Goal: Task Accomplishment & Management: Use online tool/utility

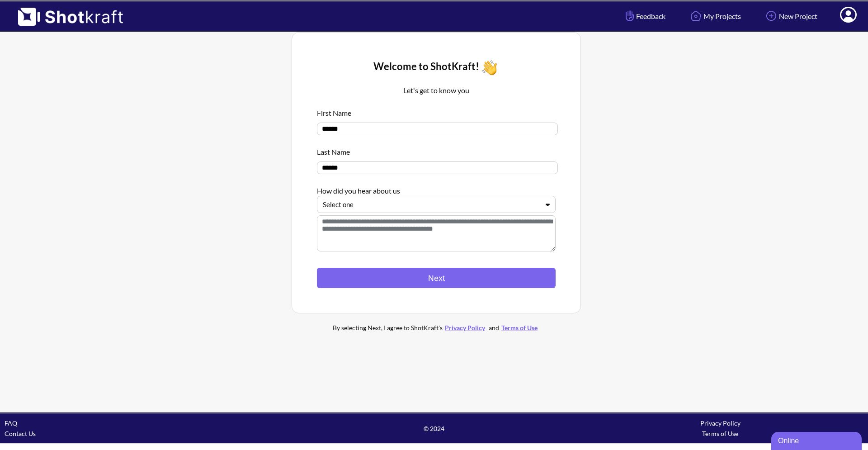
click at [546, 208] on icon at bounding box center [547, 204] width 13 height 7
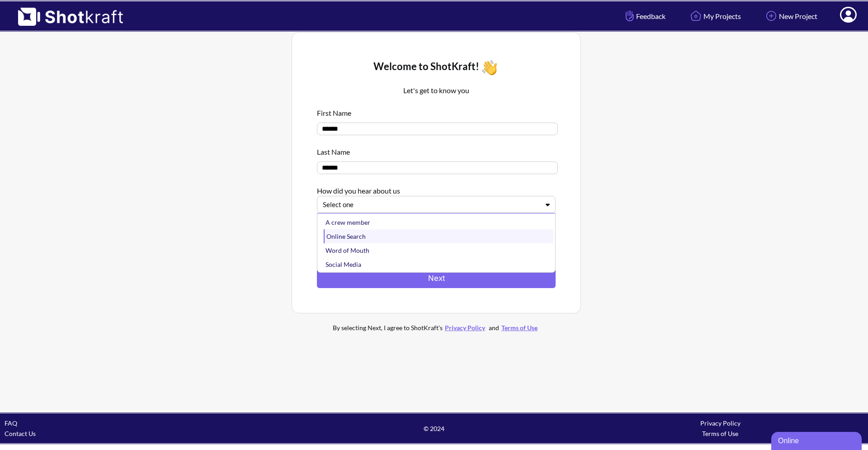
click at [460, 241] on div "Online Search" at bounding box center [439, 236] width 230 height 14
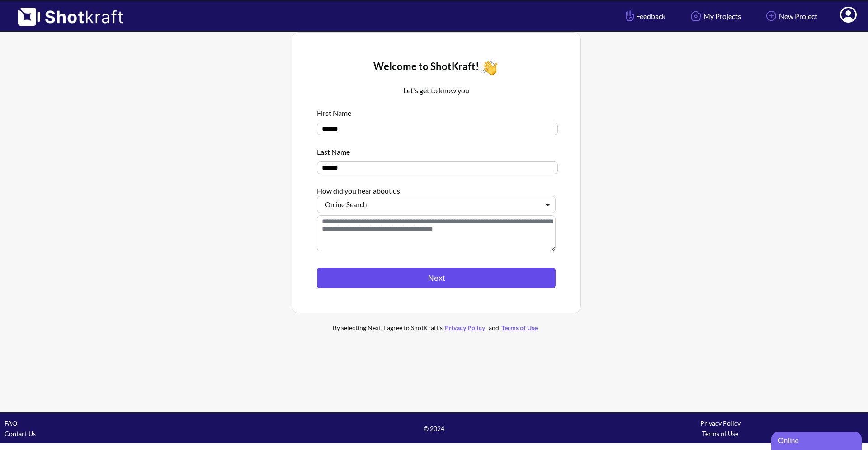
click at [466, 278] on button "Next" at bounding box center [436, 278] width 239 height 20
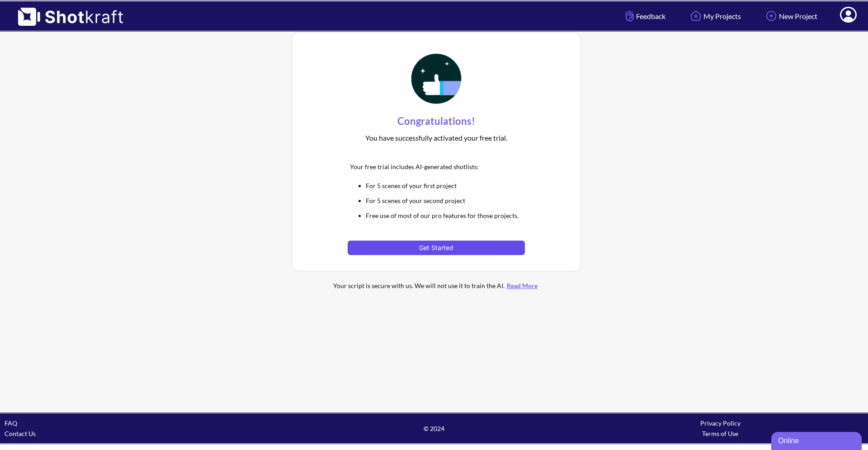
click at [451, 250] on button "Get Started" at bounding box center [435, 247] width 177 height 14
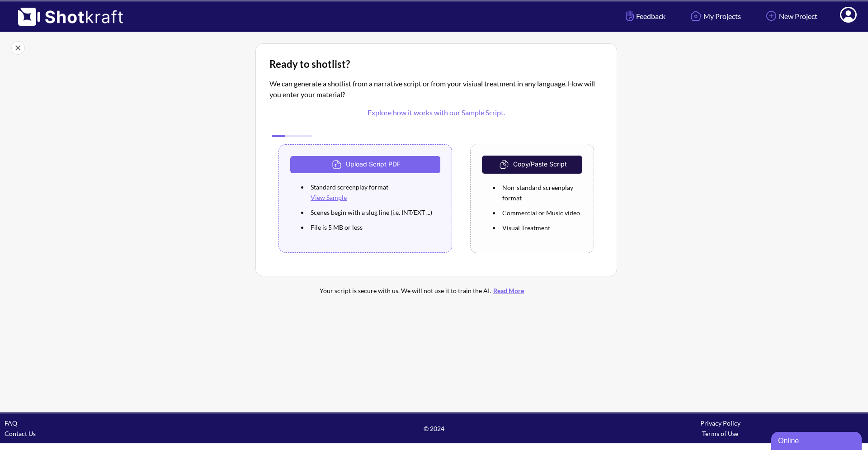
click at [332, 197] on link "View Sample" at bounding box center [328, 197] width 36 height 8
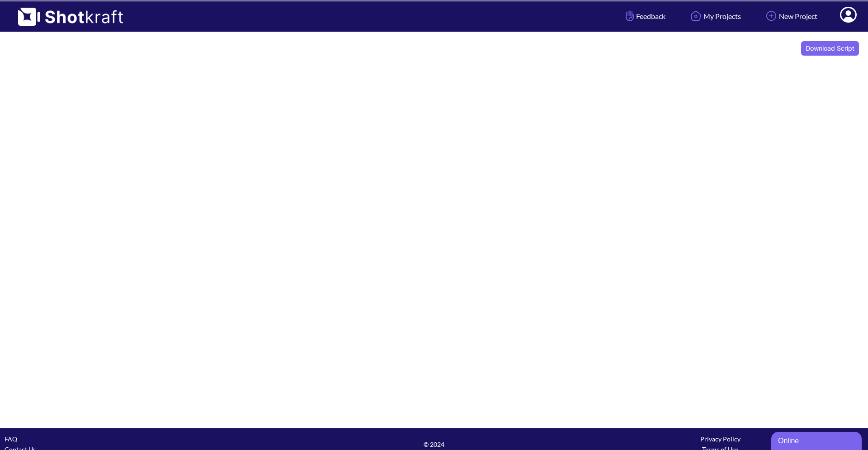
scroll to position [13, 0]
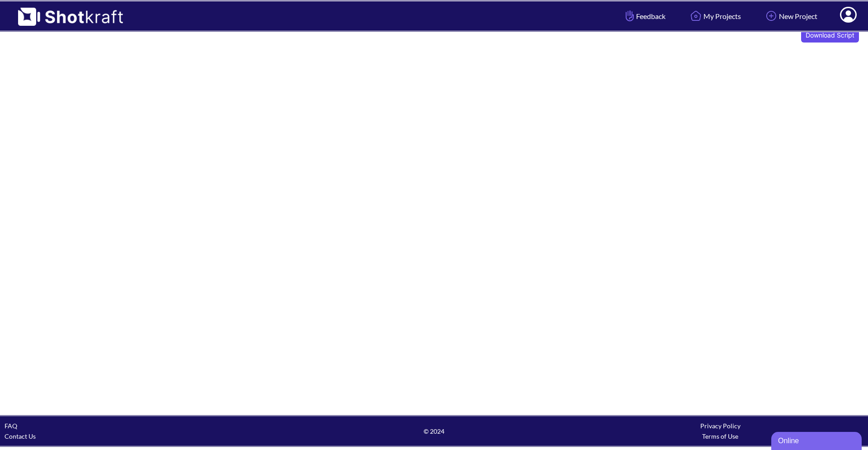
click at [821, 35] on button "Download Script" at bounding box center [830, 35] width 58 height 14
click at [784, 13] on link "New Project" at bounding box center [789, 16] width 67 height 24
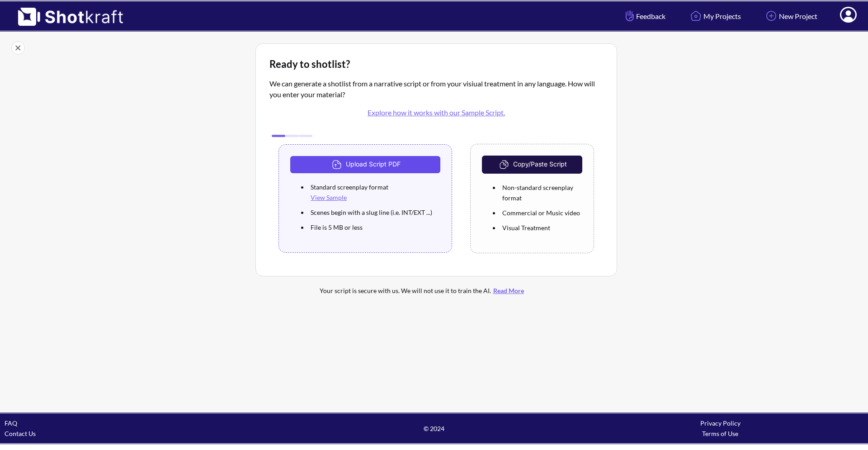
click at [365, 136] on div "We can generate a shotlist from a narrative script or from your visiual treatme…" at bounding box center [435, 166] width 333 height 191
click at [382, 163] on button "Upload Script PDF" at bounding box center [365, 164] width 150 height 17
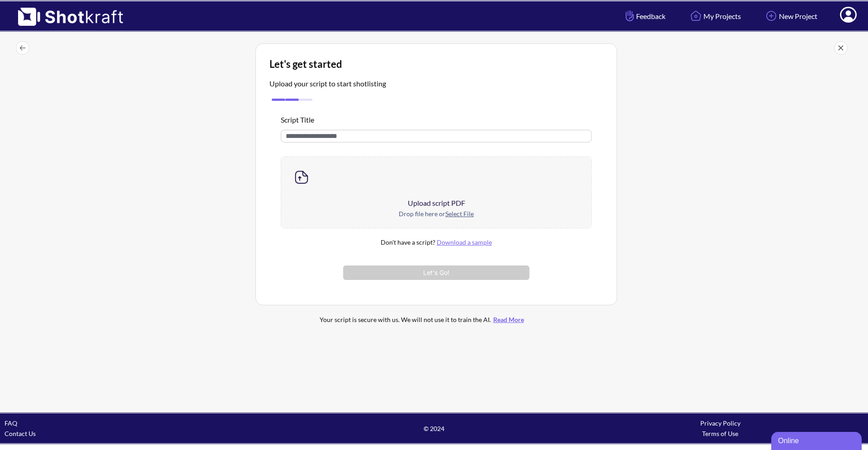
click at [410, 198] on div "Upload script PDF" at bounding box center [436, 202] width 310 height 11
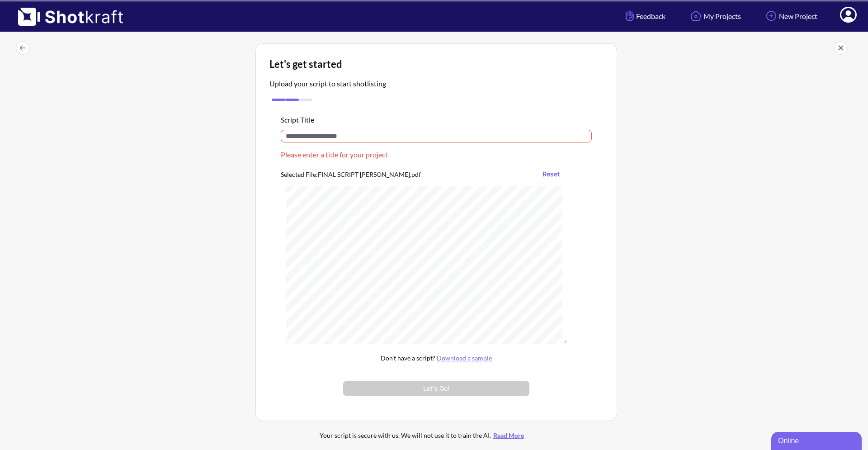
click at [389, 137] on input "text" at bounding box center [436, 136] width 311 height 13
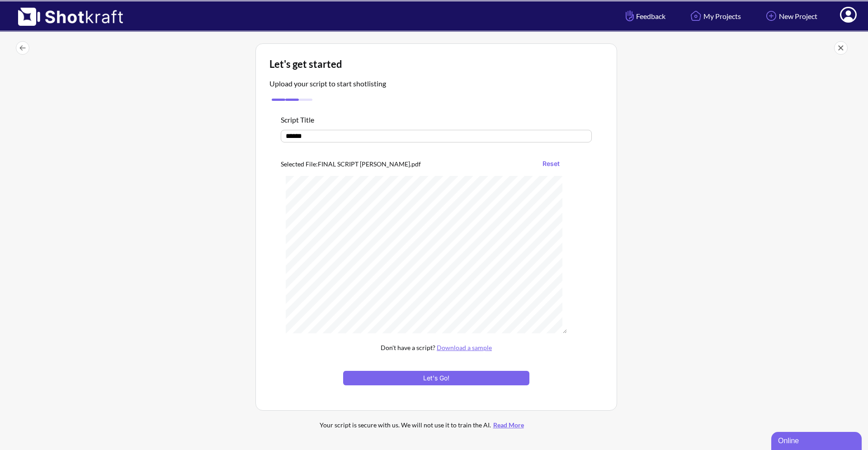
type input "******"
click at [375, 167] on div "Selected File: FINAL SCRIPT ISHANI.pdf Reset" at bounding box center [424, 163] width 286 height 14
click at [467, 378] on button "Let's Go!" at bounding box center [436, 378] width 186 height 14
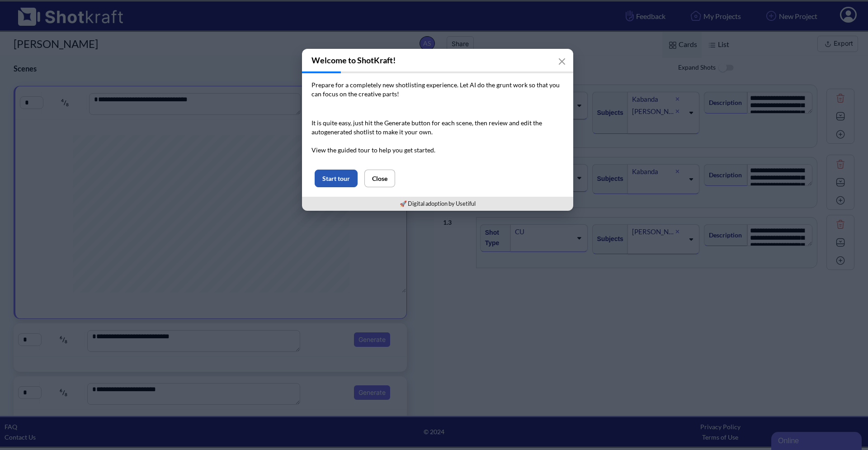
click at [338, 181] on button "Start tour" at bounding box center [335, 178] width 43 height 18
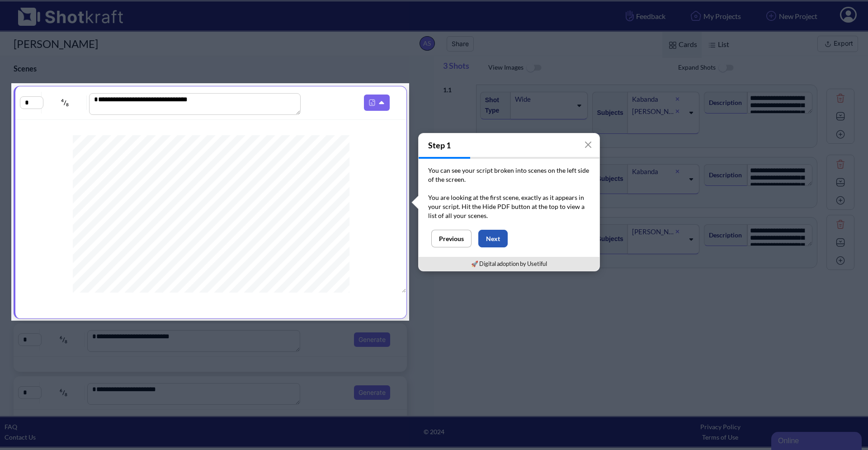
click at [496, 238] on button "Next" at bounding box center [492, 239] width 29 height 18
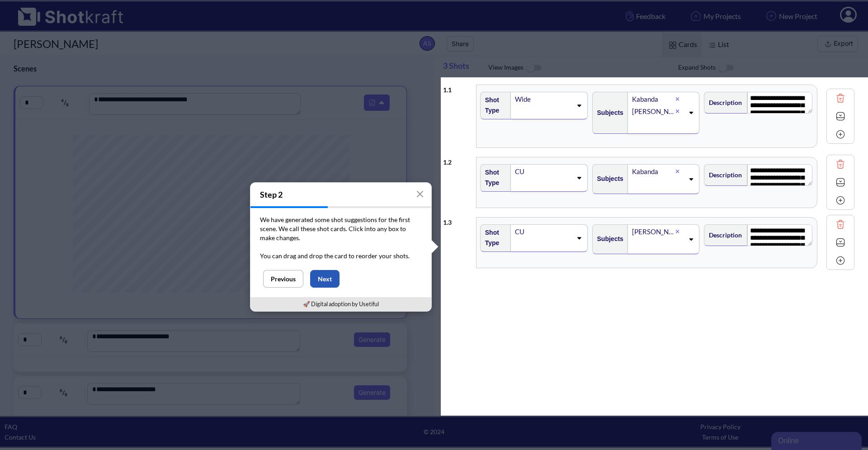
click at [324, 278] on button "Next" at bounding box center [324, 279] width 29 height 18
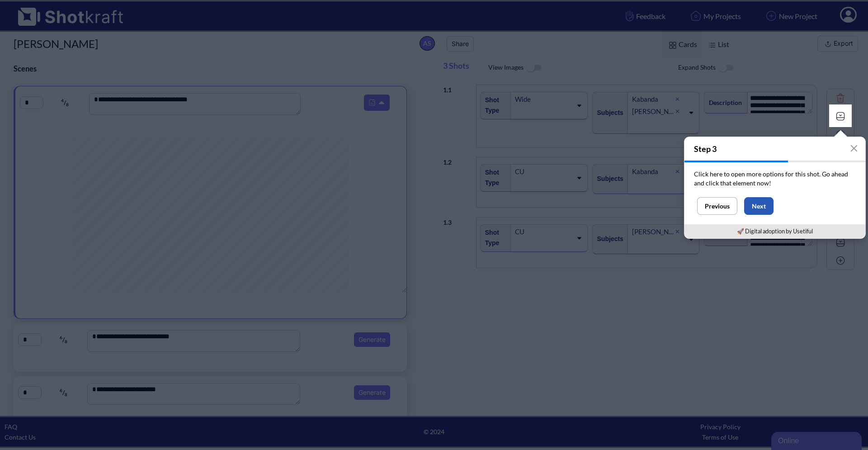
click at [765, 210] on button "Next" at bounding box center [758, 206] width 29 height 18
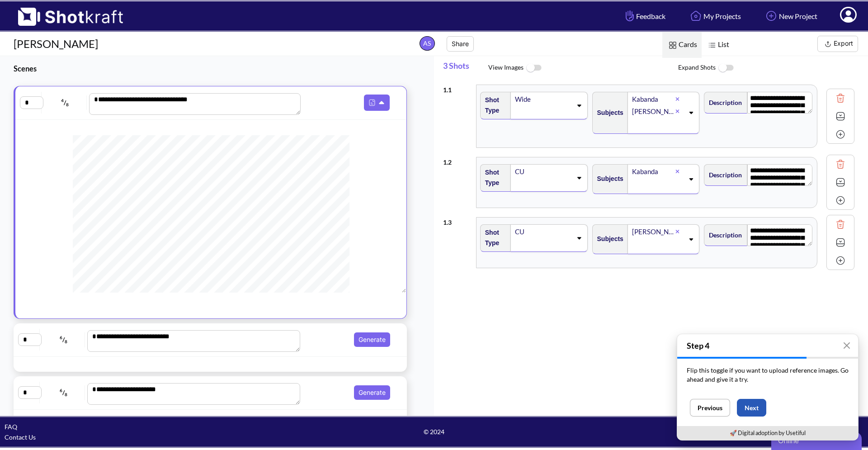
click at [753, 406] on button "Next" at bounding box center [751, 408] width 29 height 18
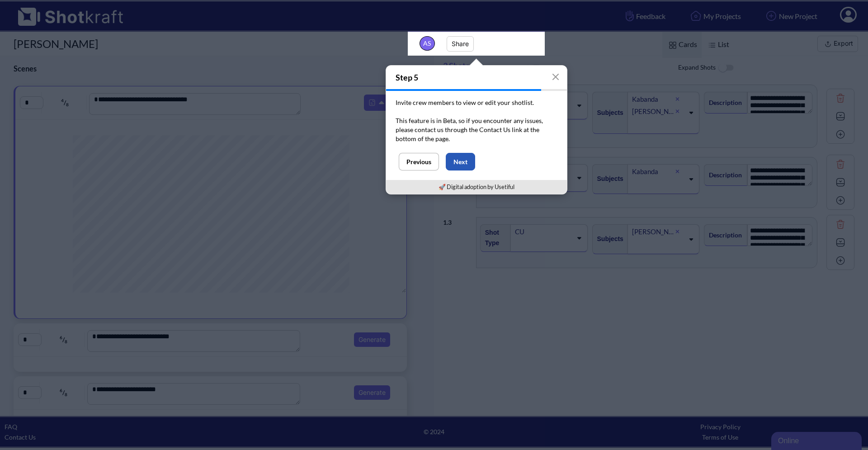
click at [459, 162] on button "Next" at bounding box center [460, 162] width 29 height 18
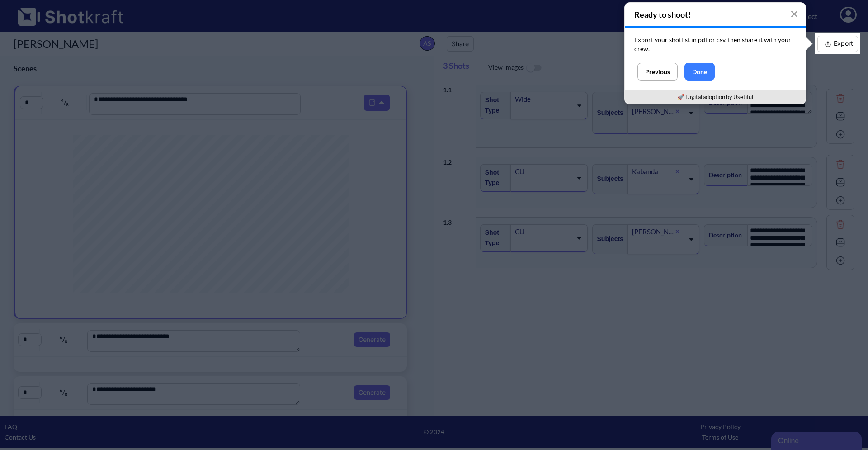
click at [835, 40] on button "Export" at bounding box center [837, 44] width 41 height 16
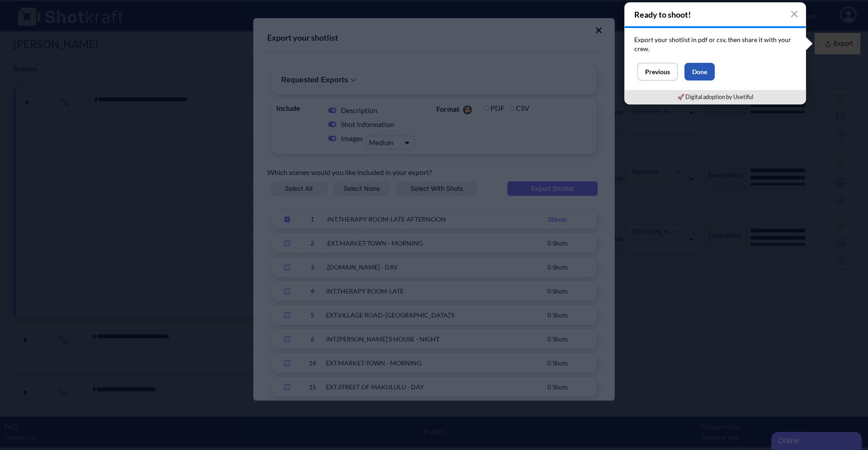
click at [709, 76] on button "Done" at bounding box center [699, 72] width 30 height 18
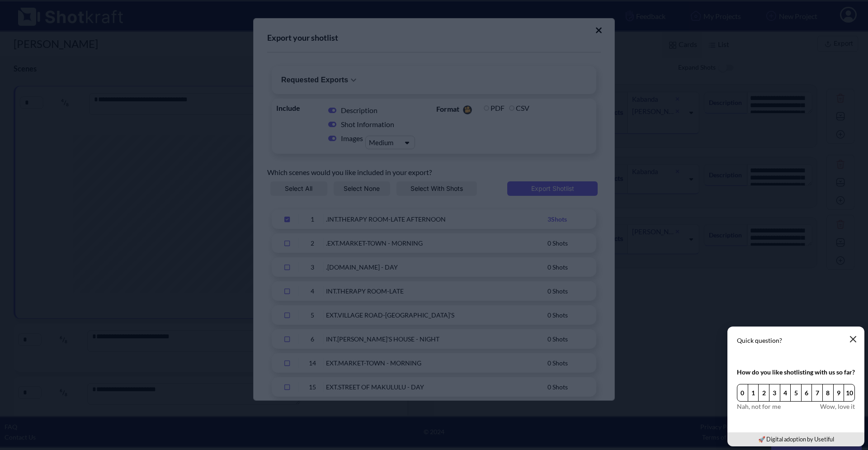
click at [849, 343] on icon "button" at bounding box center [852, 338] width 7 height 7
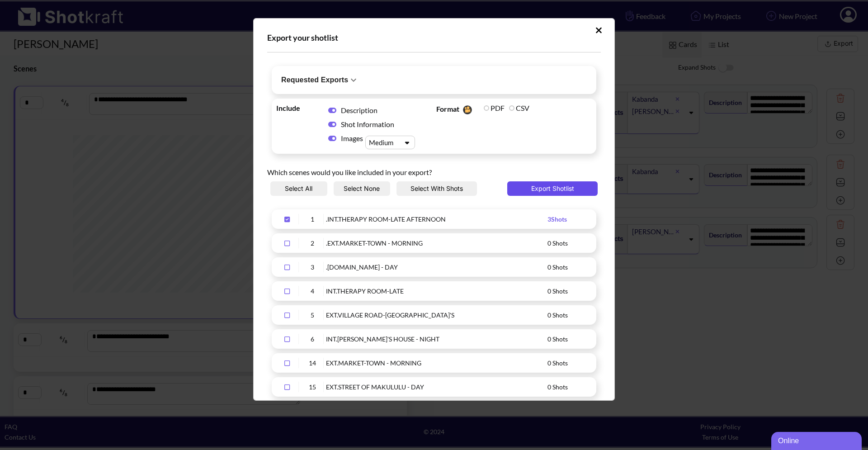
click at [563, 191] on button "Export Shotlist" at bounding box center [552, 188] width 90 height 14
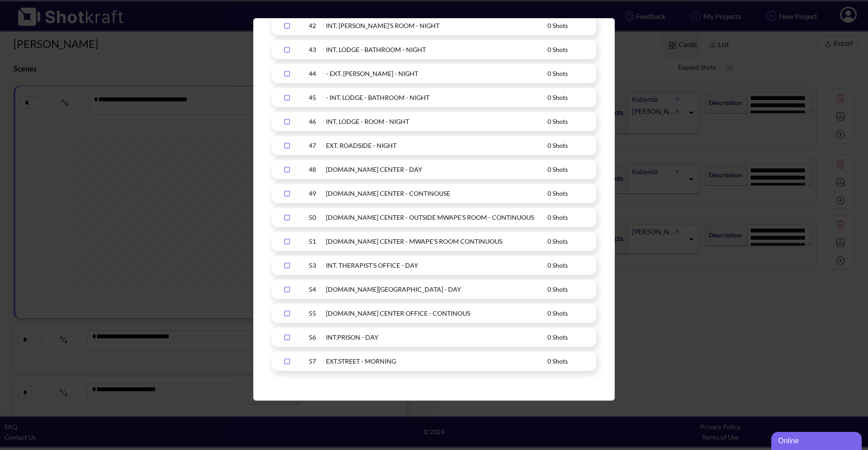
scroll to position [966, 0]
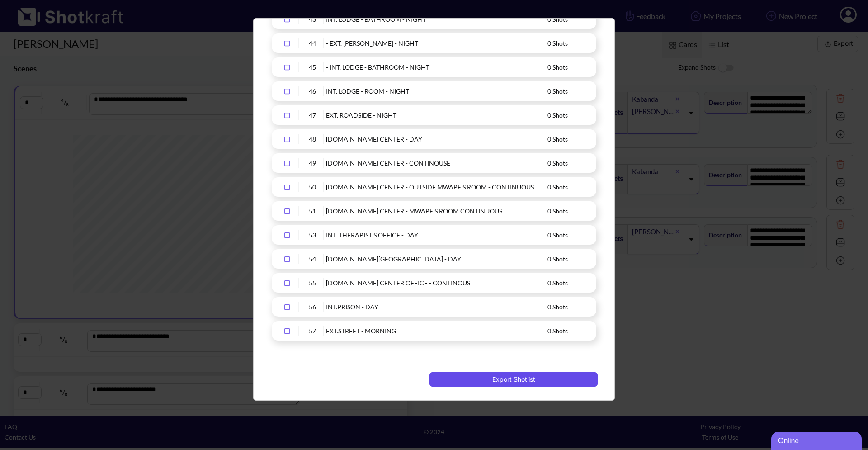
click at [488, 376] on button "Export Shotlist" at bounding box center [513, 379] width 168 height 14
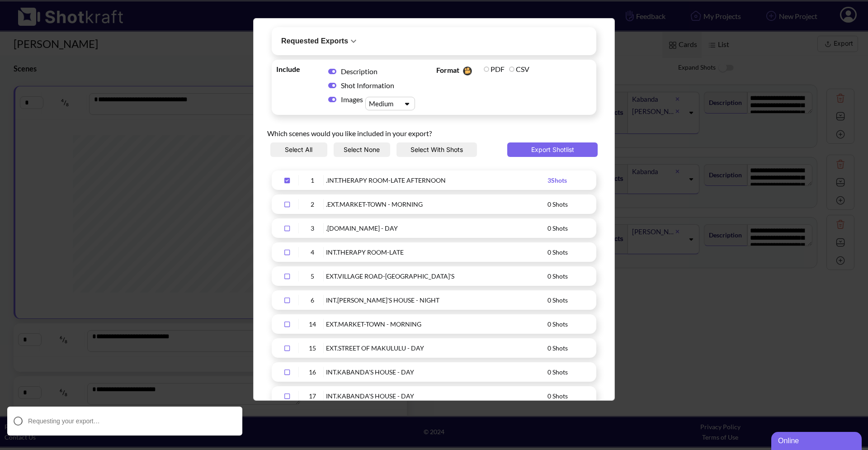
scroll to position [0, 0]
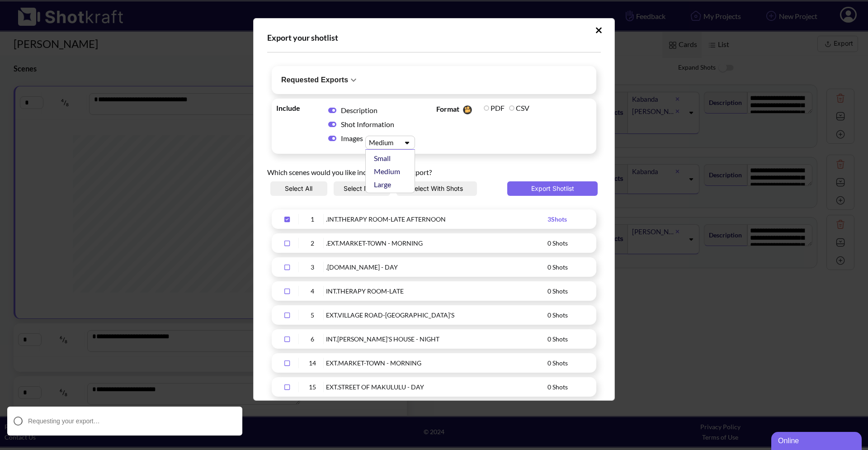
click at [407, 143] on icon "Upload Script" at bounding box center [407, 142] width 4 height 3
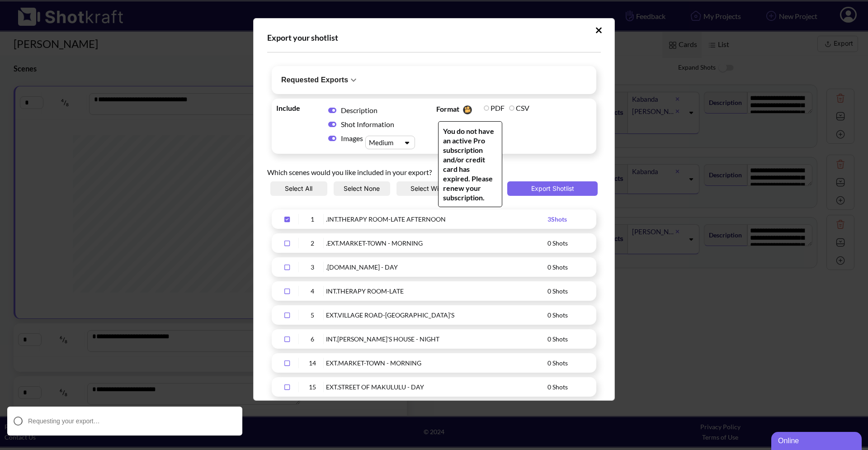
click at [501, 108] on label "PDF" at bounding box center [493, 107] width 21 height 9
click at [493, 113] on span "PDF" at bounding box center [493, 107] width 25 height 13
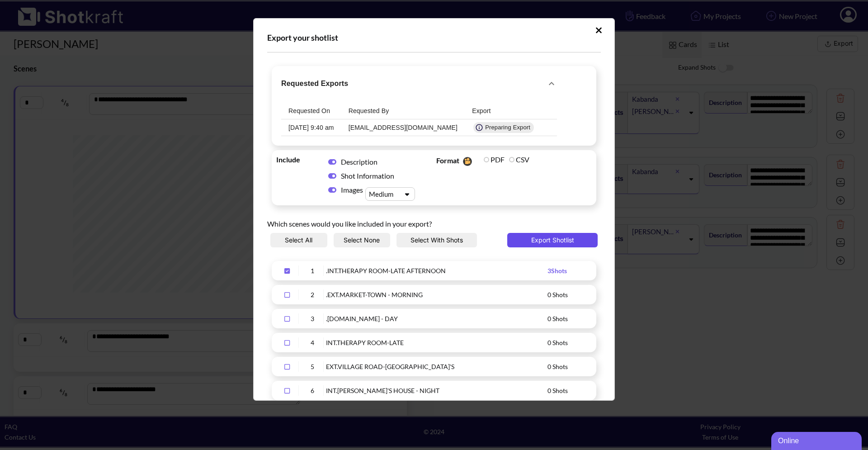
click at [553, 239] on button "Export Shotlist" at bounding box center [552, 240] width 90 height 14
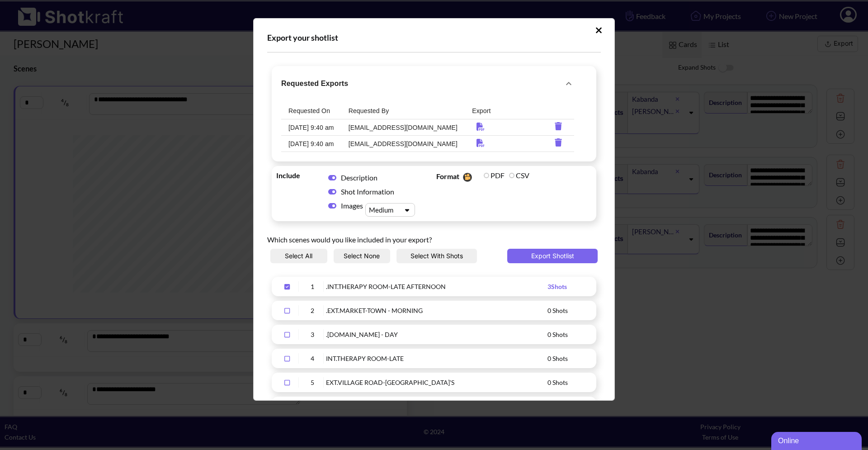
click at [734, 357] on div "Export your shotlist Requested Exports Requested On Requested By Export [DATE] …" at bounding box center [434, 225] width 868 height 450
click at [476, 125] on icon "Download PDF" at bounding box center [480, 126] width 8 height 8
click at [600, 35] on button "Upload Script" at bounding box center [599, 30] width 16 height 14
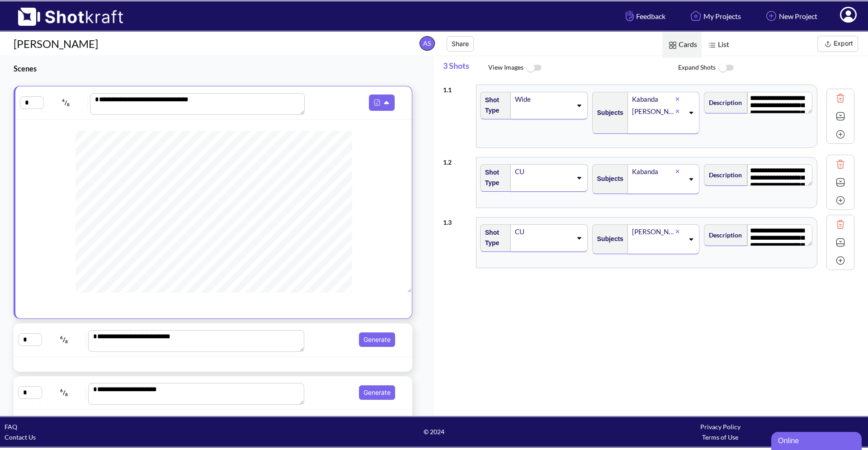
scroll to position [205, 0]
click at [390, 341] on button "Generate" at bounding box center [377, 339] width 36 height 14
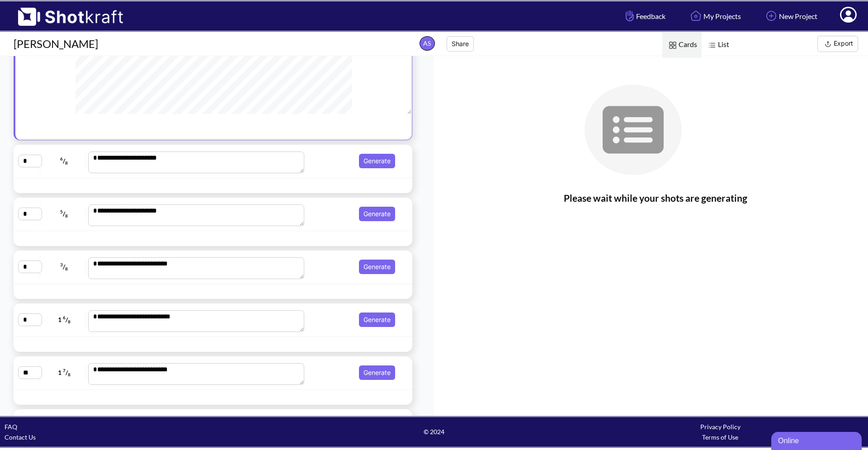
scroll to position [242, 0]
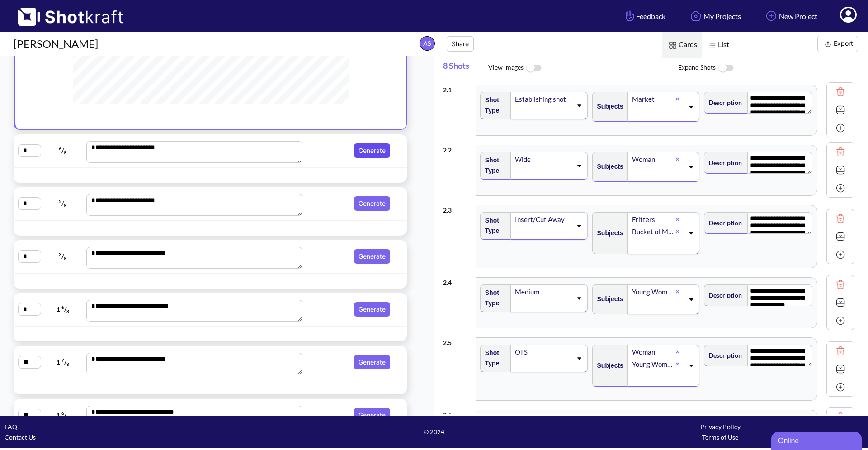
click at [383, 150] on button "Generate" at bounding box center [372, 150] width 36 height 14
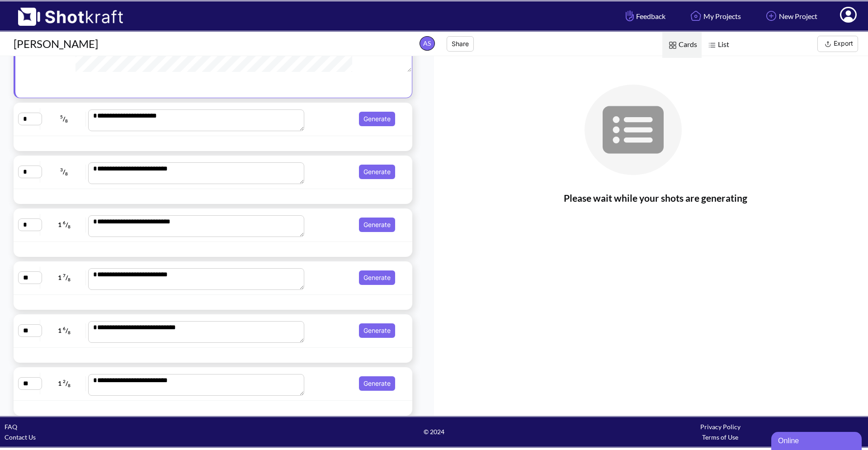
scroll to position [319, 0]
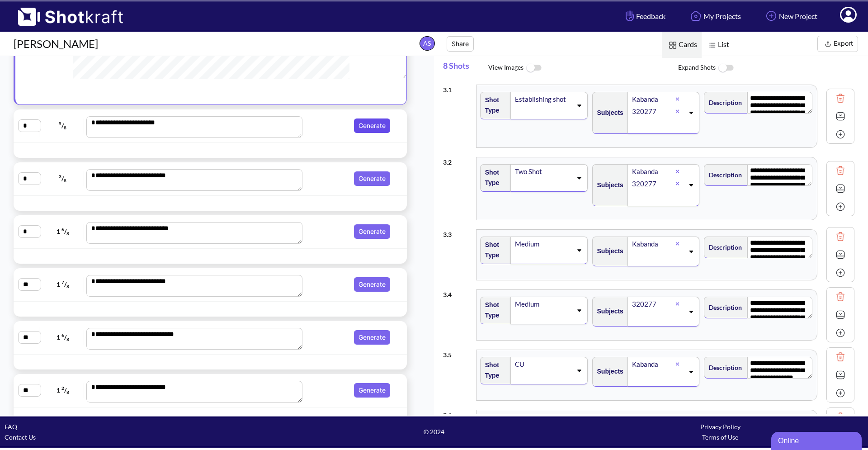
click at [386, 124] on button "Generate" at bounding box center [372, 125] width 36 height 14
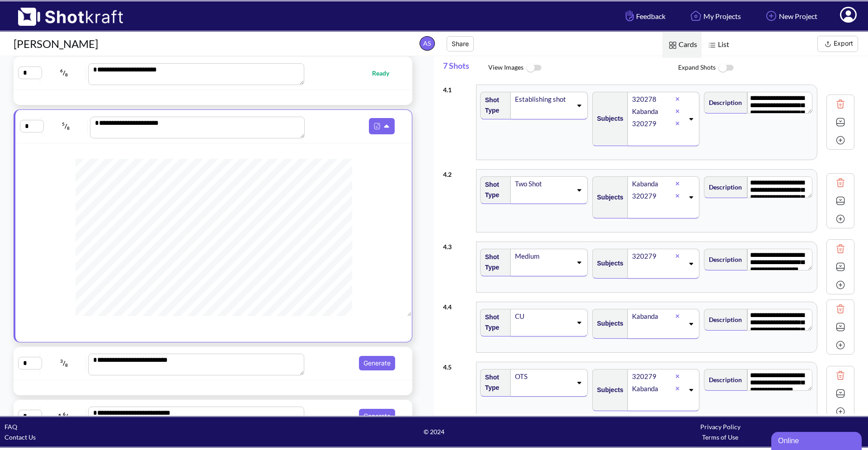
scroll to position [174, 0]
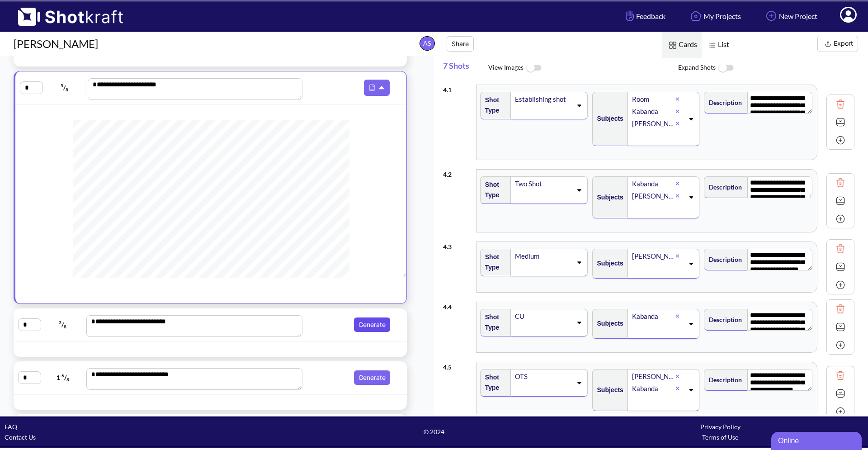
click at [379, 324] on button "Generate" at bounding box center [372, 324] width 36 height 14
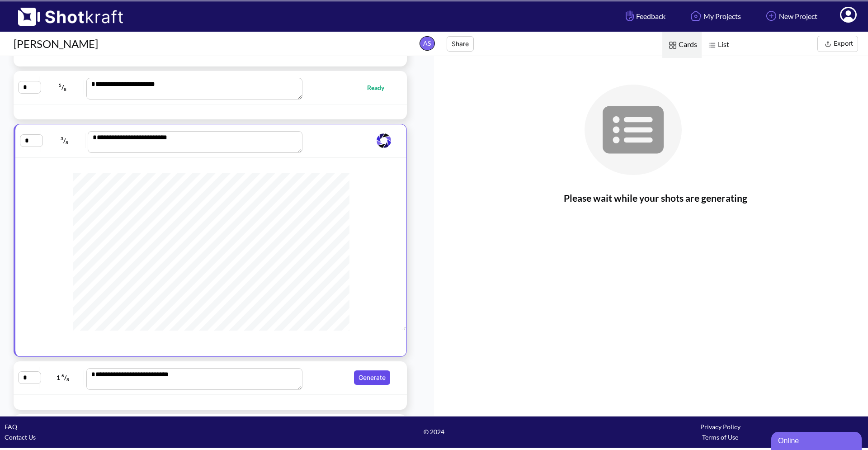
click at [388, 381] on button "Generate" at bounding box center [372, 377] width 36 height 14
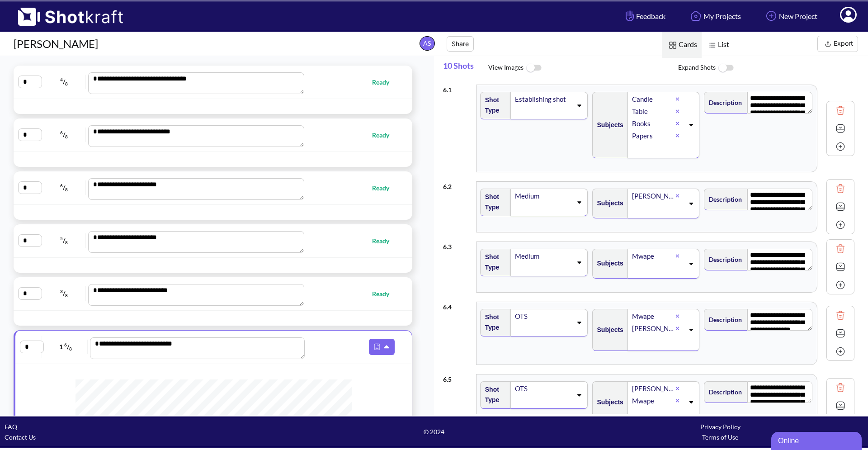
scroll to position [0, 0]
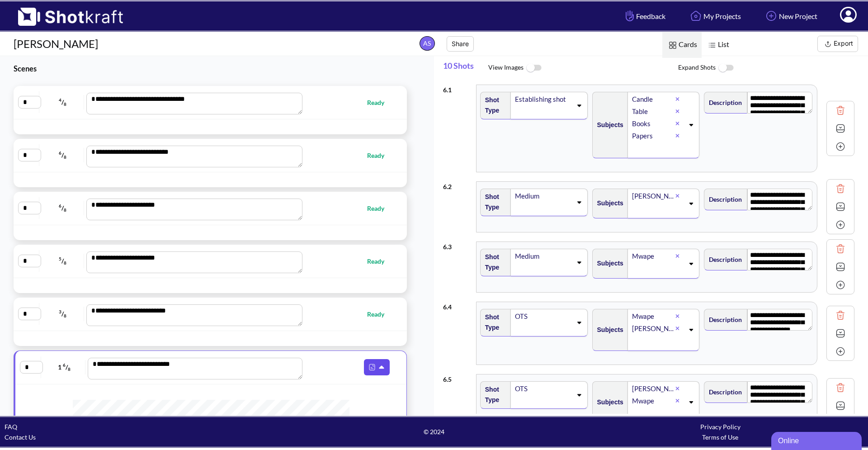
click at [384, 366] on icon at bounding box center [381, 367] width 5 height 3
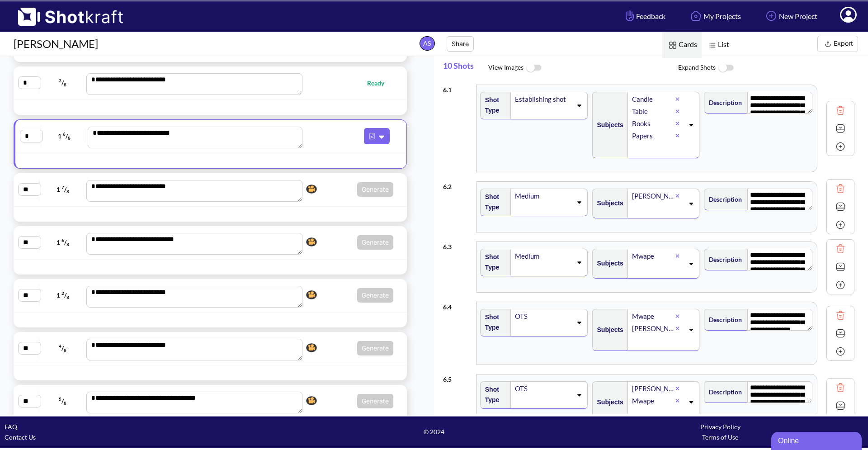
scroll to position [228, 0]
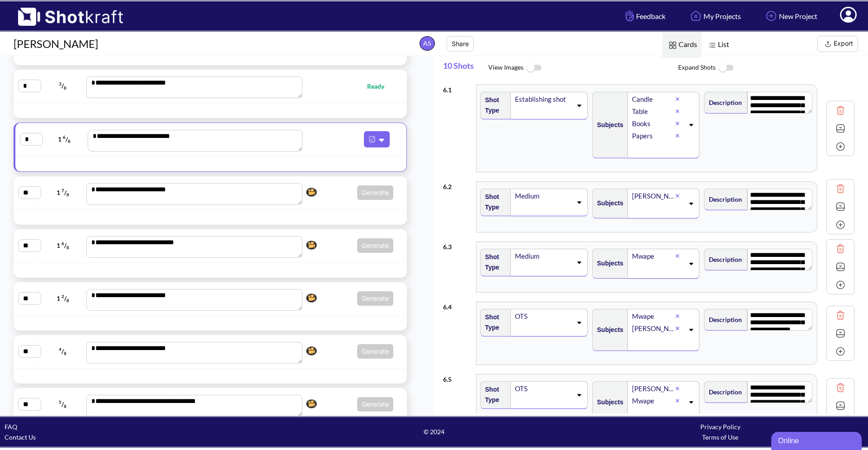
click at [383, 202] on div "**********" at bounding box center [210, 193] width 384 height 24
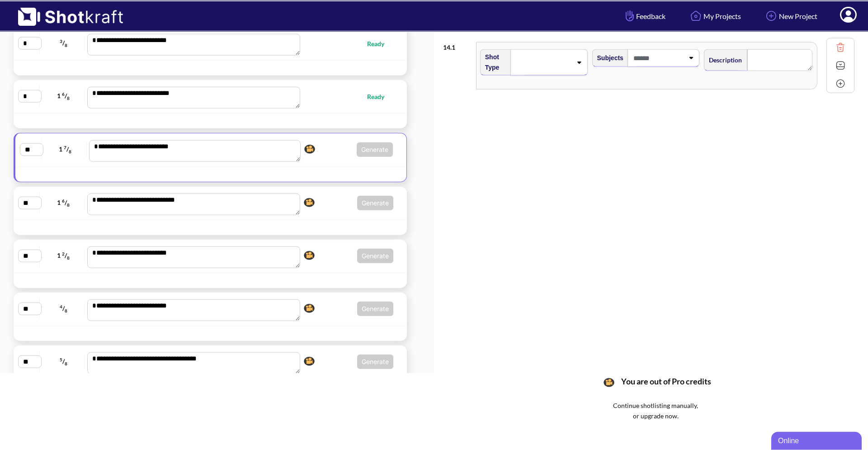
scroll to position [0, 0]
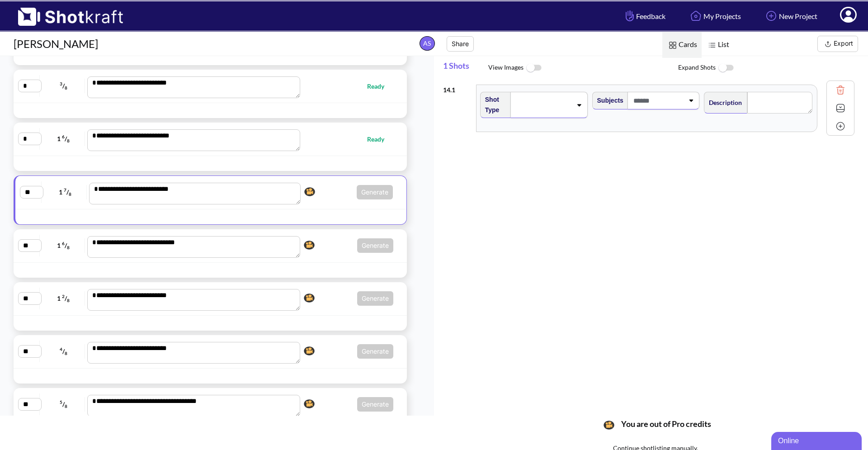
click at [830, 44] on img at bounding box center [827, 43] width 11 height 11
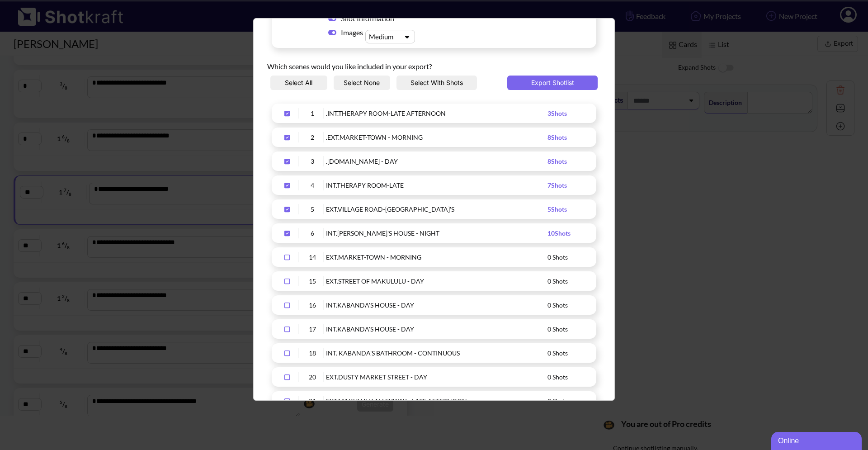
scroll to position [171, 0]
click at [574, 80] on button "Export Shotlist" at bounding box center [552, 84] width 90 height 14
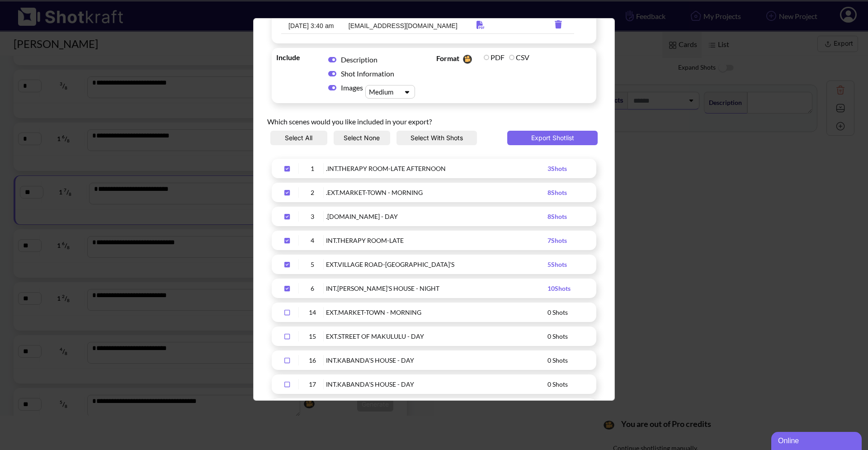
scroll to position [0, 0]
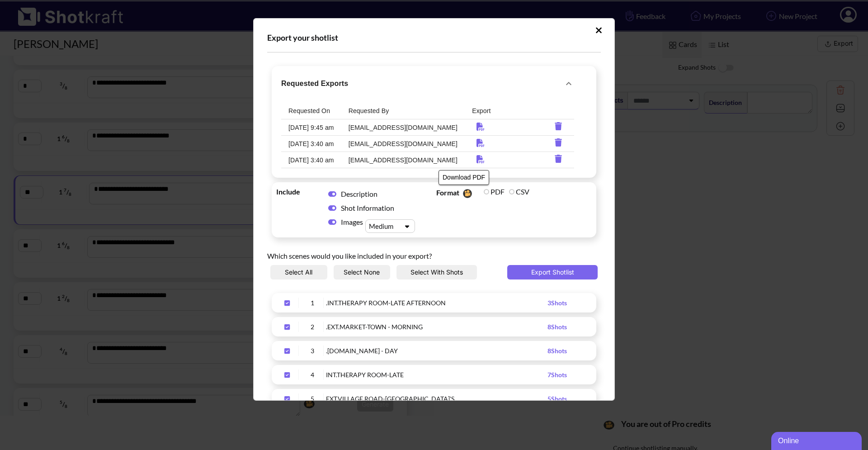
click at [476, 160] on icon "Download PDF" at bounding box center [480, 159] width 8 height 8
click at [385, 125] on td "[EMAIL_ADDRESS][DOMAIN_NAME]" at bounding box center [402, 127] width 123 height 16
click at [476, 125] on icon "Download PDF" at bounding box center [480, 126] width 8 height 8
